Goal: Check status

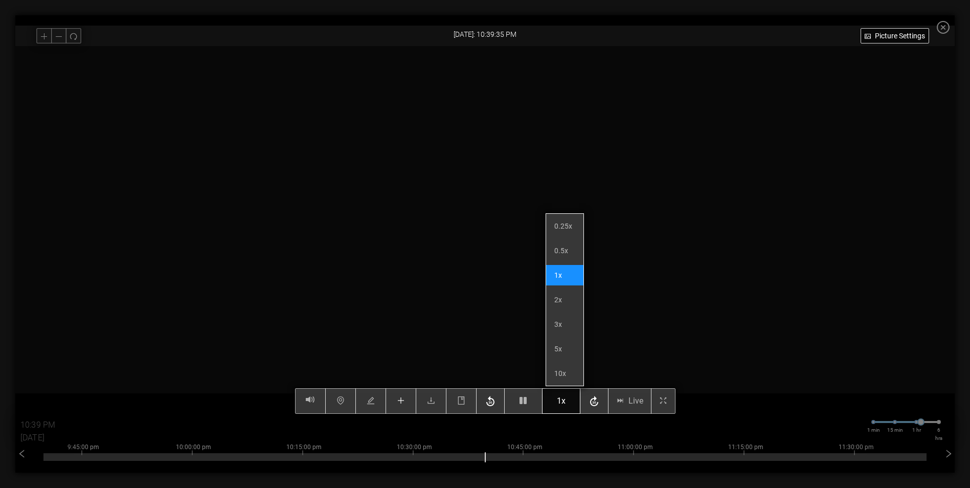
click at [566, 409] on button "1x" at bounding box center [561, 401] width 38 height 26
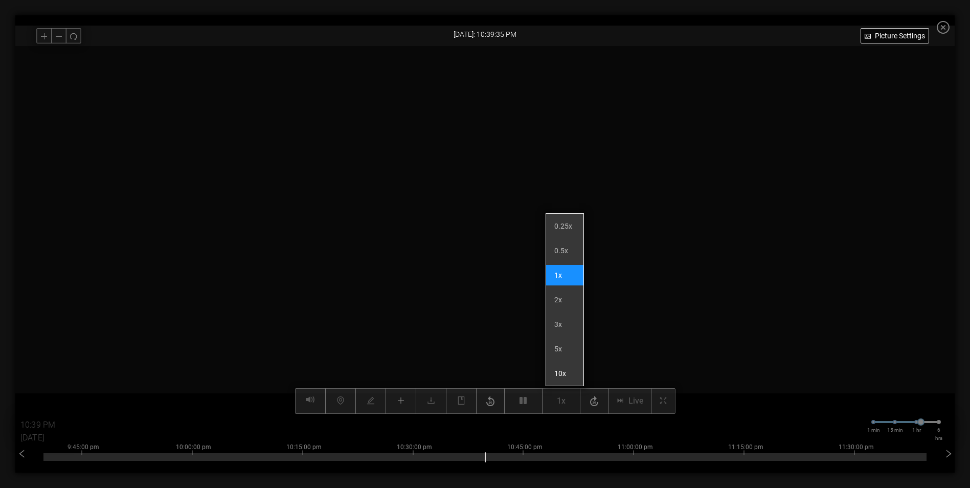
click at [571, 366] on li "10x" at bounding box center [564, 373] width 37 height 20
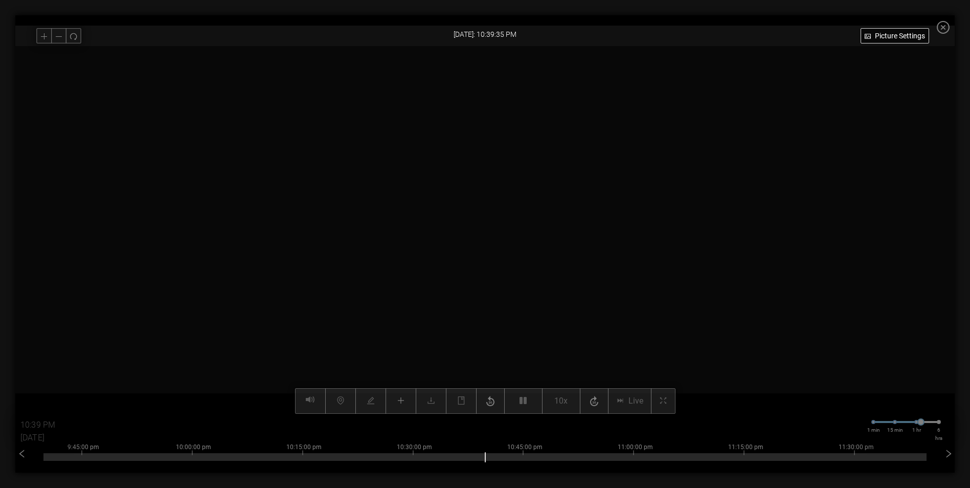
click at [526, 346] on video at bounding box center [485, 230] width 735 height 368
click at [537, 302] on video at bounding box center [485, 230] width 735 height 368
click at [502, 458] on div at bounding box center [484, 457] width 883 height 8
type input "10:53 PM"
